Goal: Task Accomplishment & Management: Manage account settings

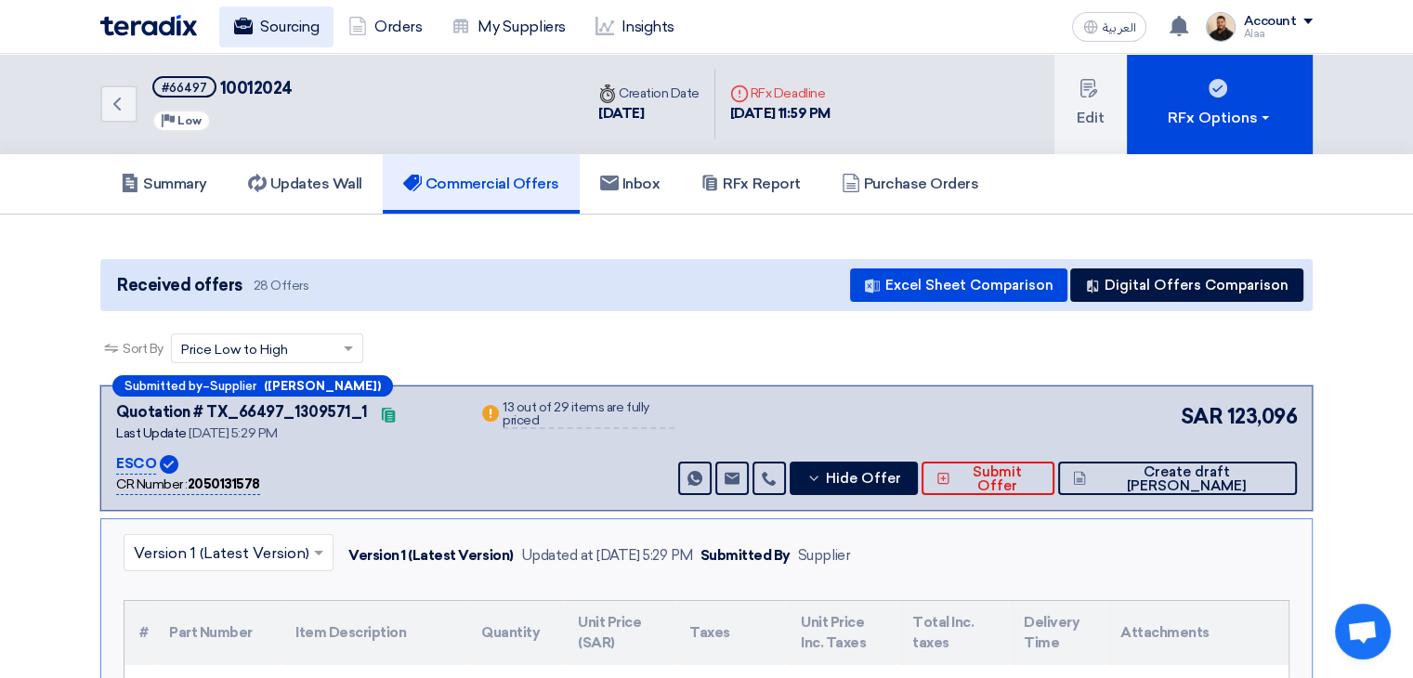
click at [308, 34] on link "Sourcing" at bounding box center [276, 27] width 114 height 41
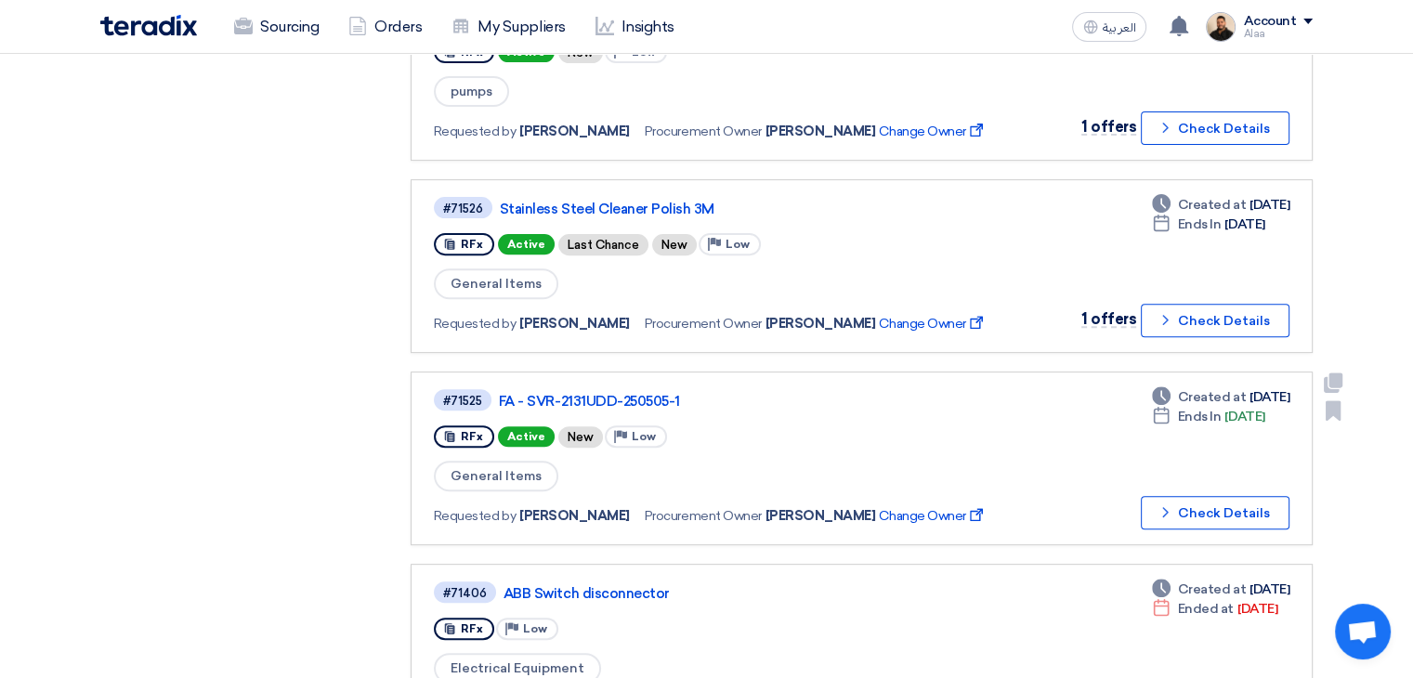
scroll to position [650, 0]
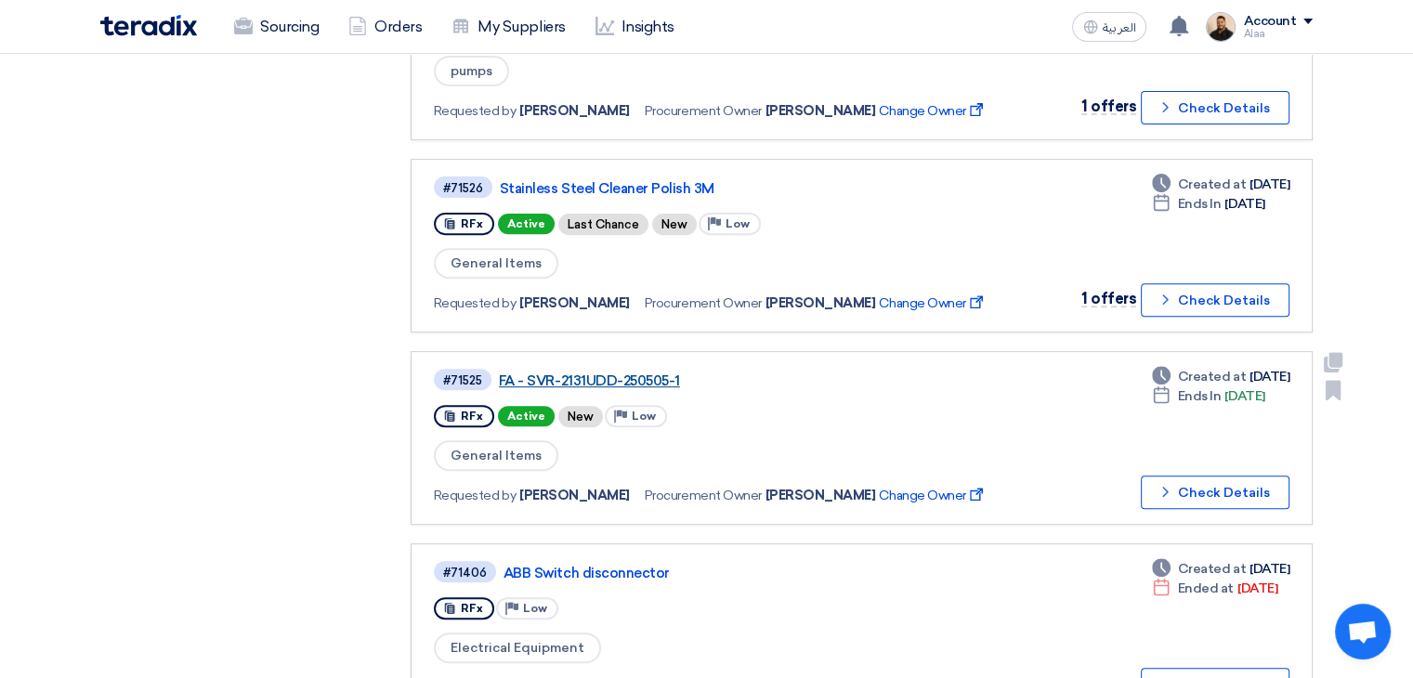
click at [635, 373] on link "FA - SVR-2131UDD-250505-1" at bounding box center [731, 381] width 465 height 17
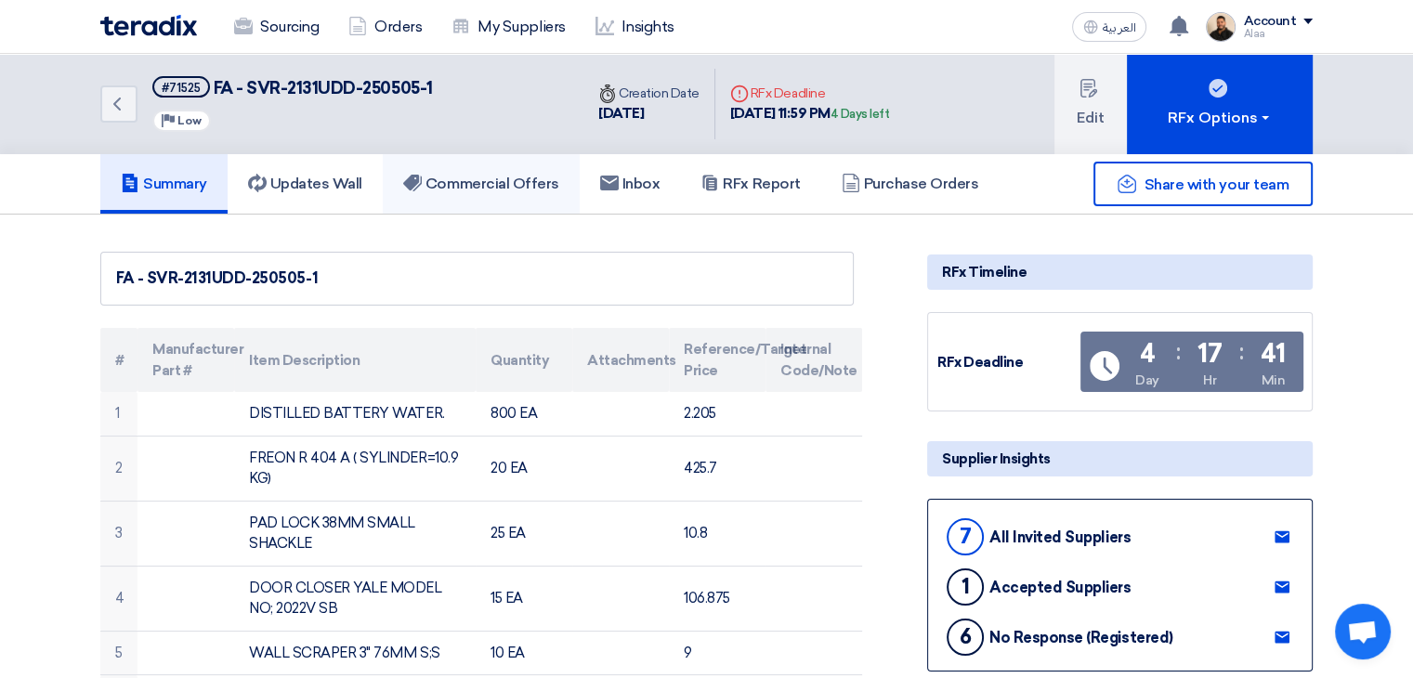
click at [526, 185] on h5 "Commercial Offers" at bounding box center [481, 184] width 156 height 19
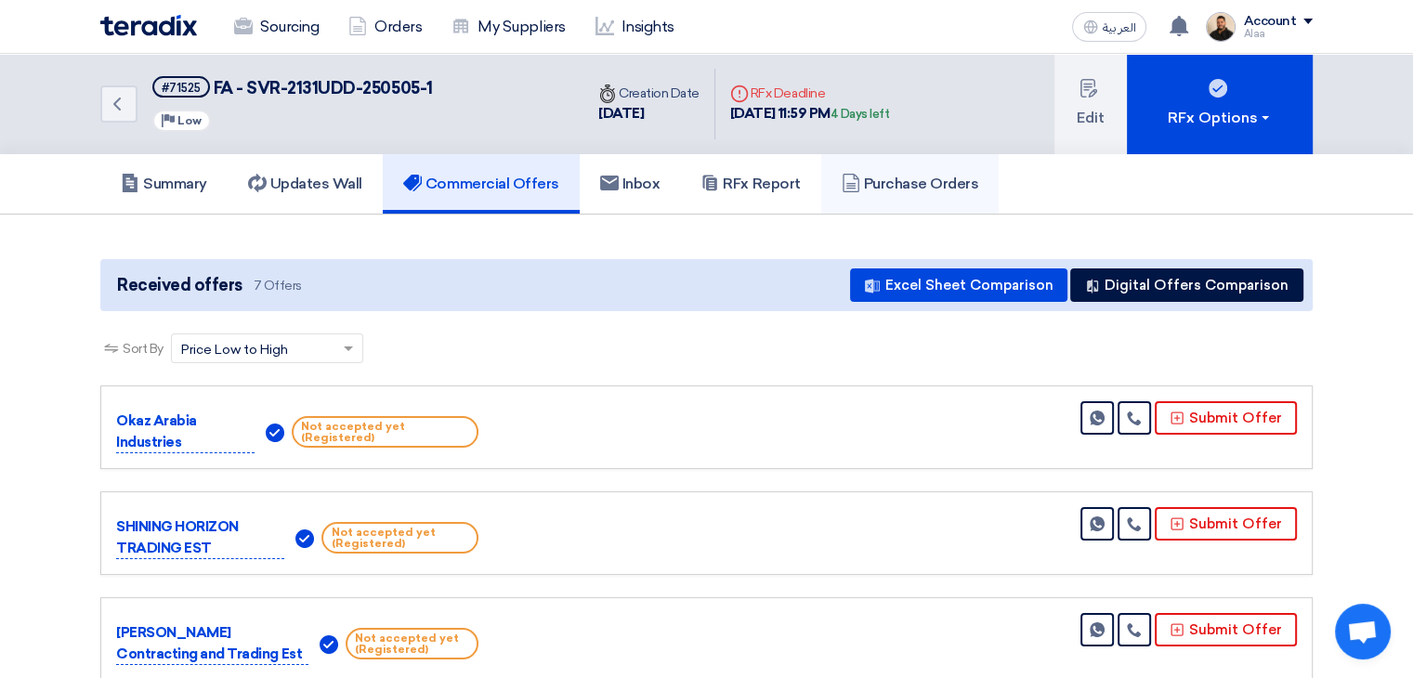
click at [935, 180] on h5 "Purchase Orders" at bounding box center [910, 184] width 137 height 19
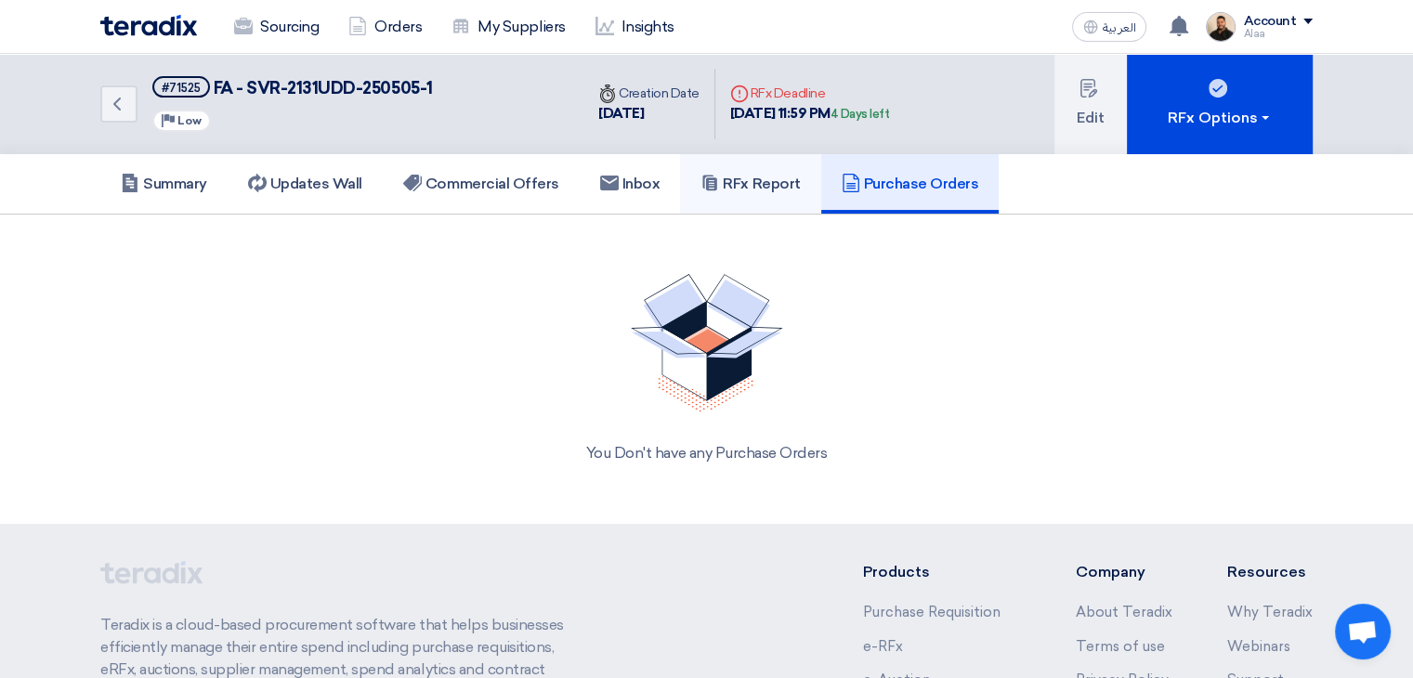
click at [757, 199] on link "RFx Report" at bounding box center [750, 183] width 140 height 59
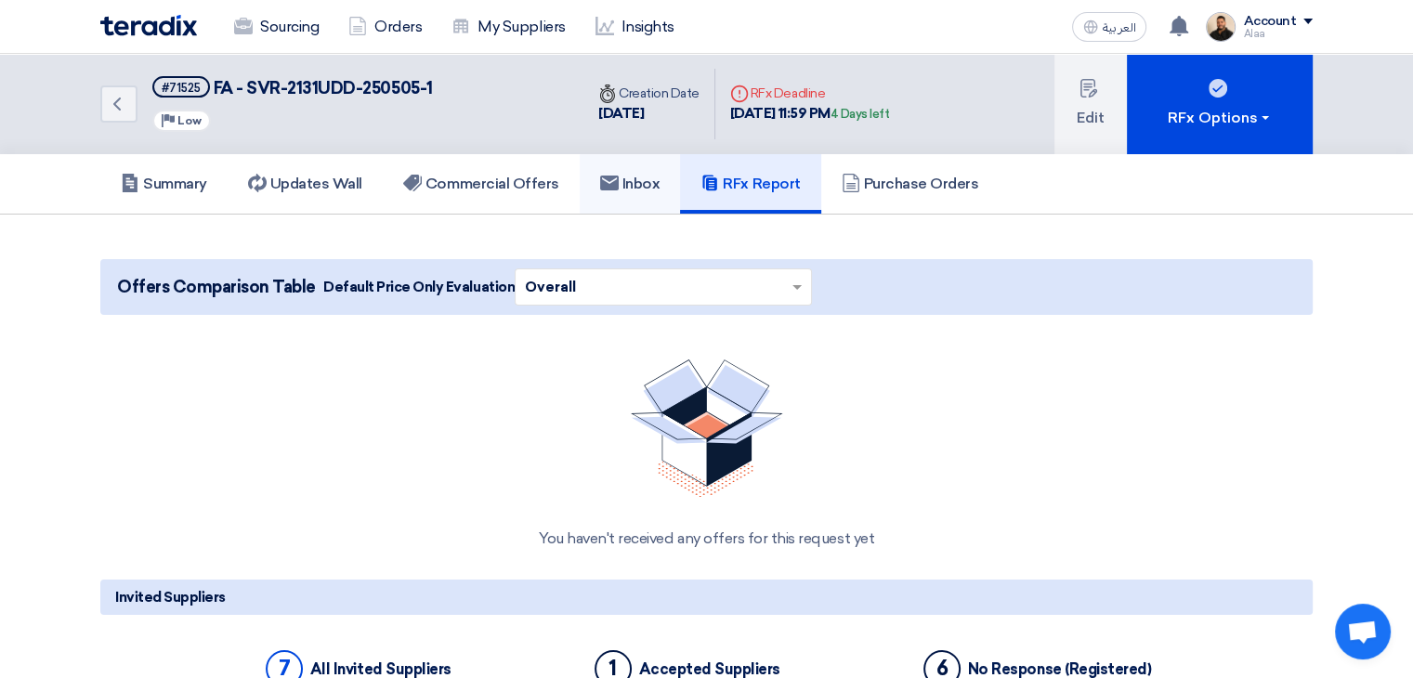
click at [646, 183] on h5 "Inbox" at bounding box center [630, 184] width 60 height 19
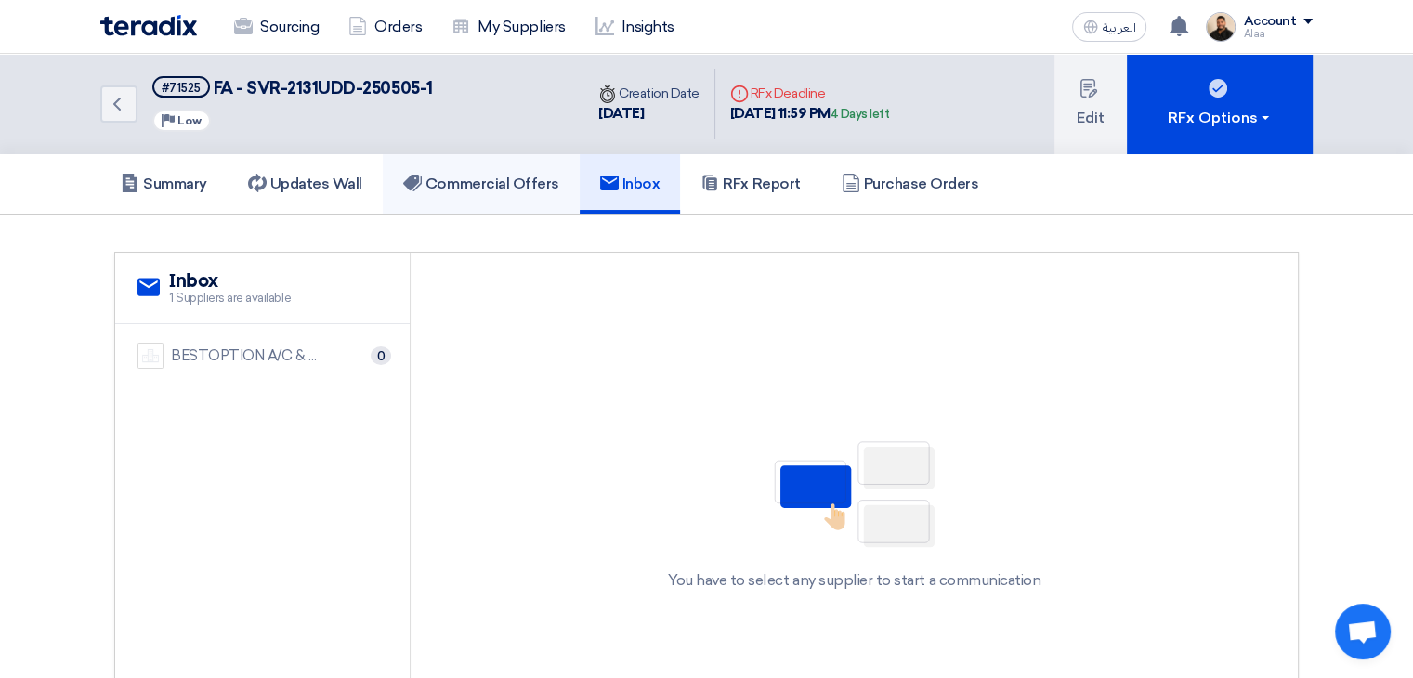
click at [525, 210] on link "Commercial Offers" at bounding box center [481, 183] width 197 height 59
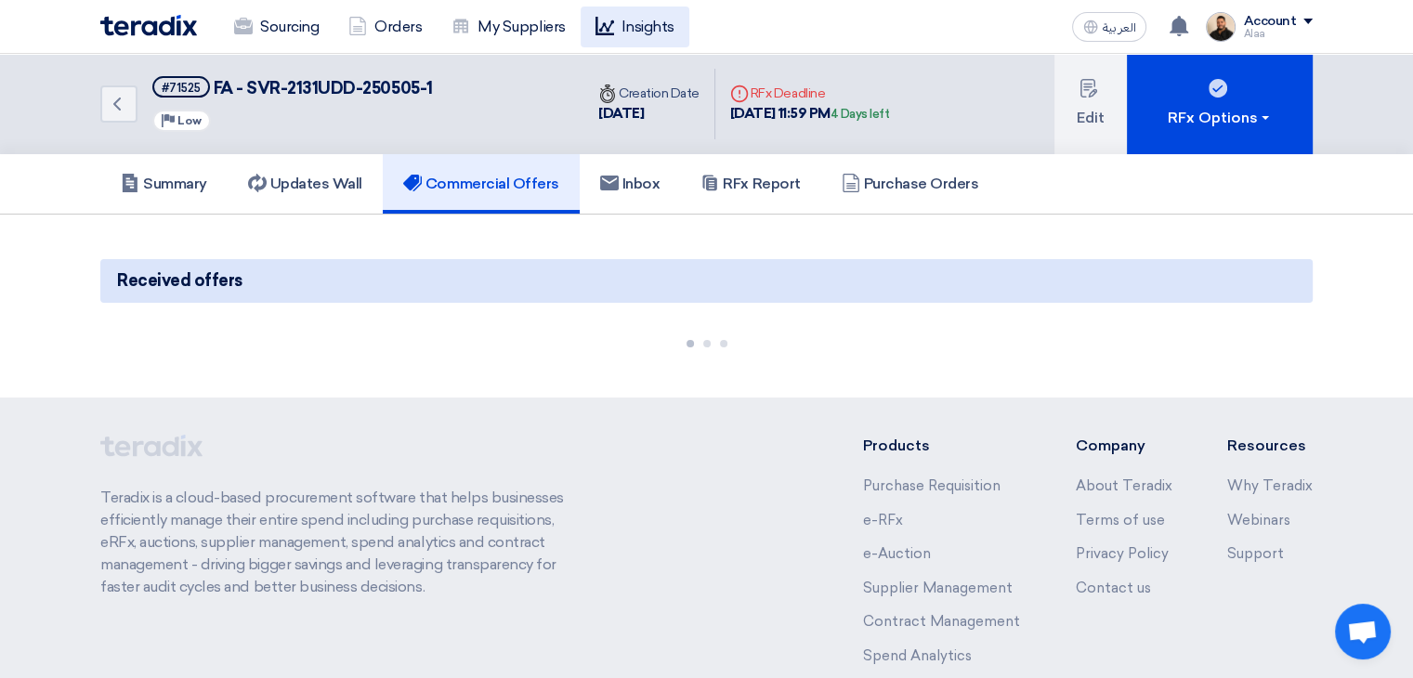
click at [614, 33] on link "Insights" at bounding box center [635, 27] width 109 height 41
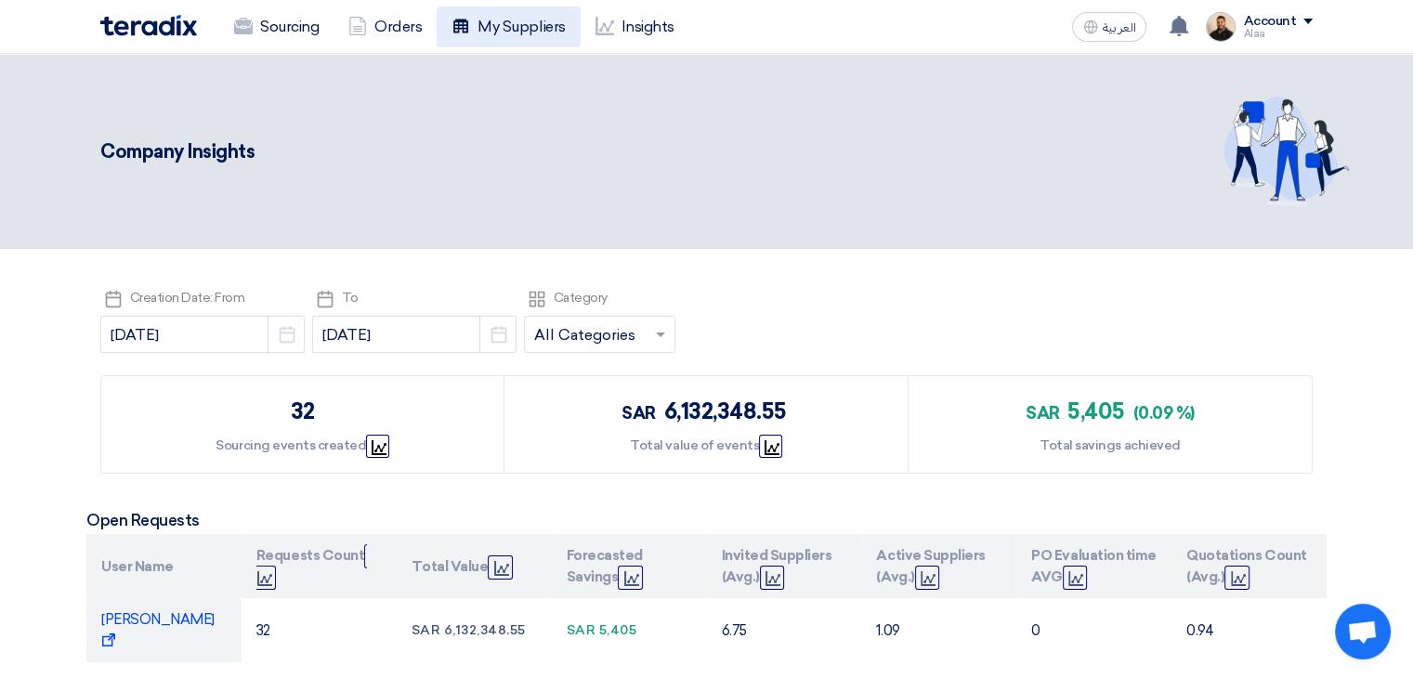
click at [504, 35] on link "My Suppliers" at bounding box center [508, 27] width 143 height 41
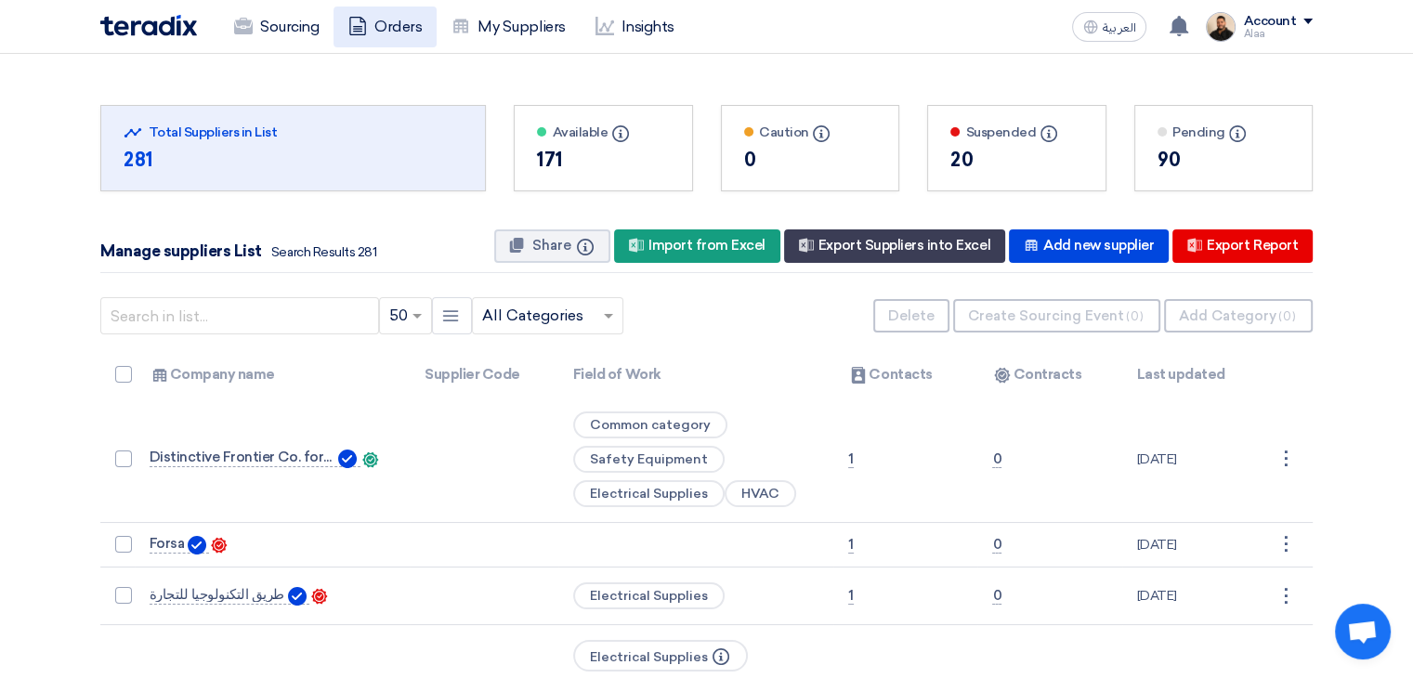
click at [406, 34] on link "Orders" at bounding box center [385, 27] width 103 height 41
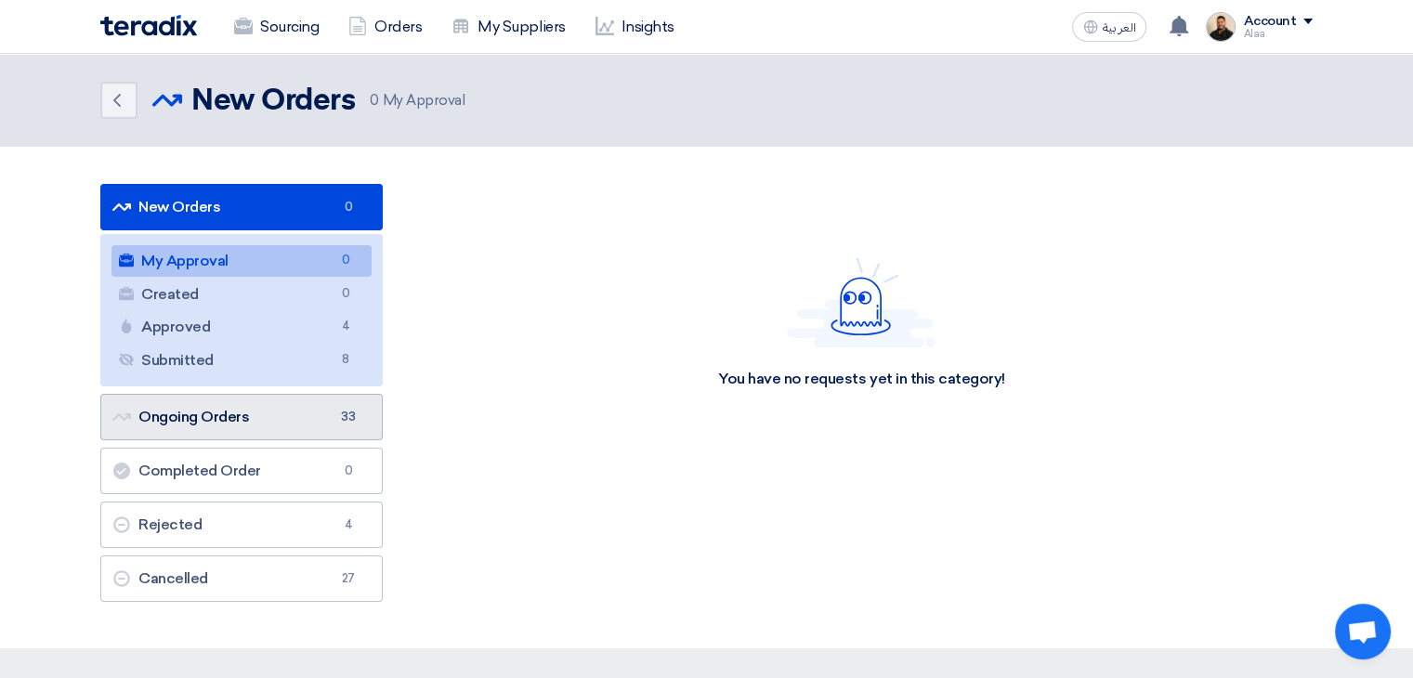
click at [296, 428] on link "Ongoing Orders Ongoing Orders 33" at bounding box center [241, 417] width 282 height 46
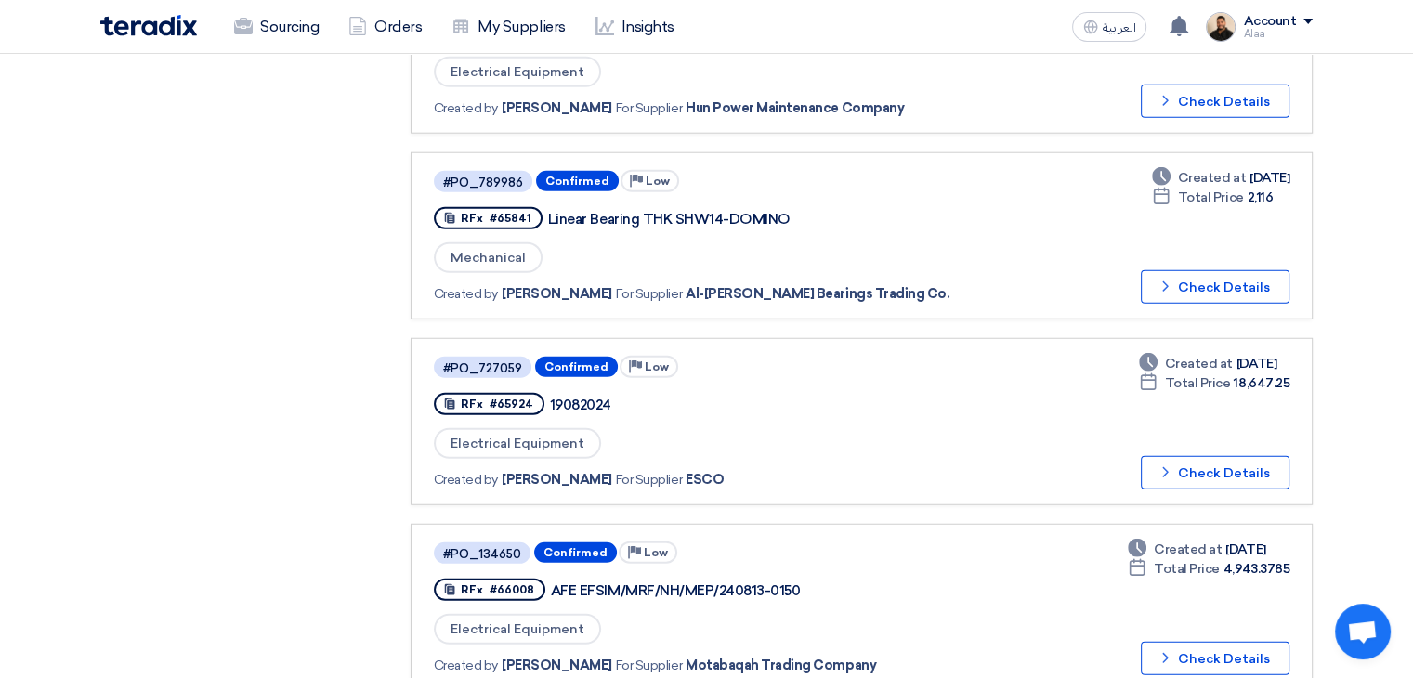
scroll to position [4831, 0]
